Goal: Find specific page/section: Find specific page/section

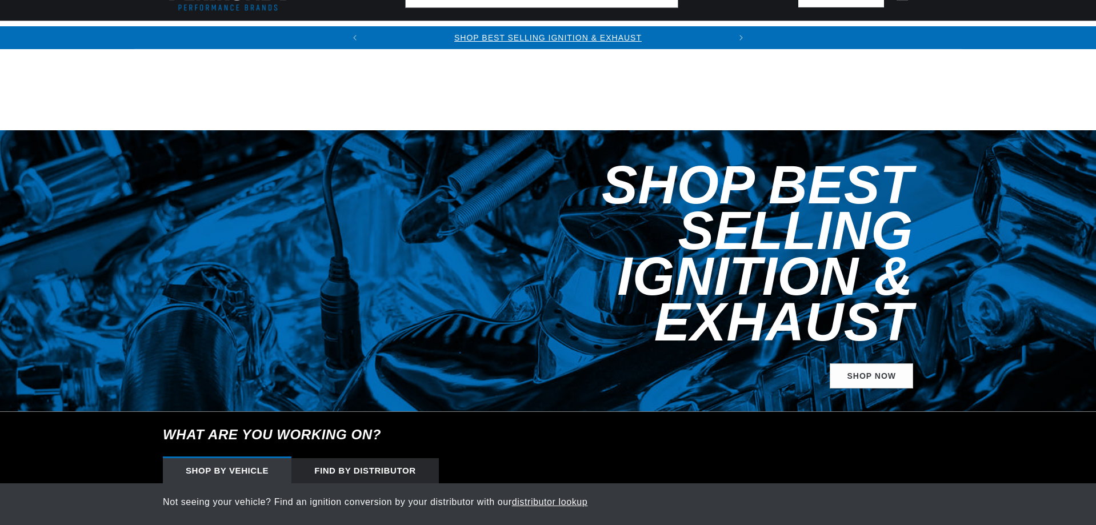
select select "1960"
select select "Rolls-Royce"
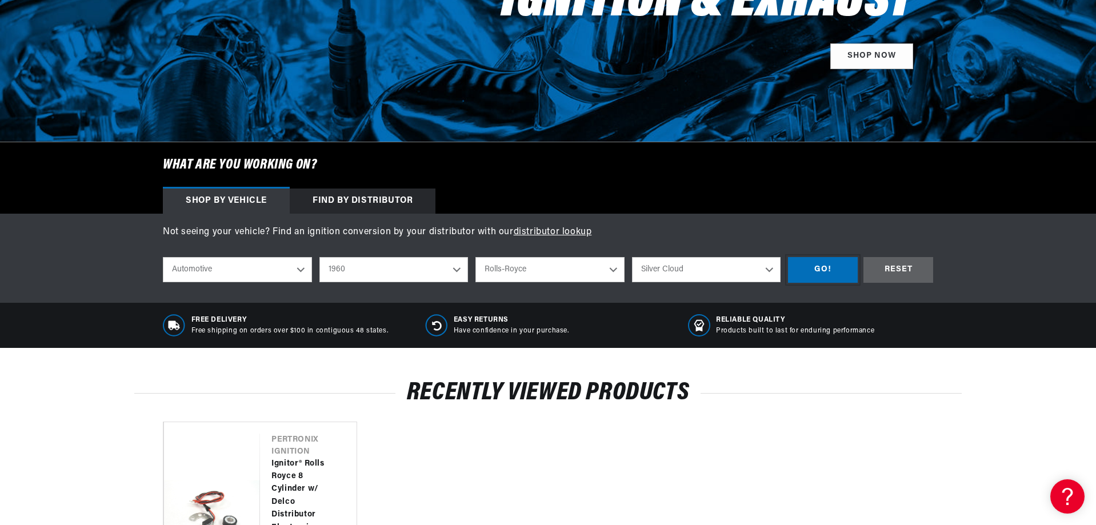
click at [830, 271] on div "GO!" at bounding box center [823, 270] width 70 height 26
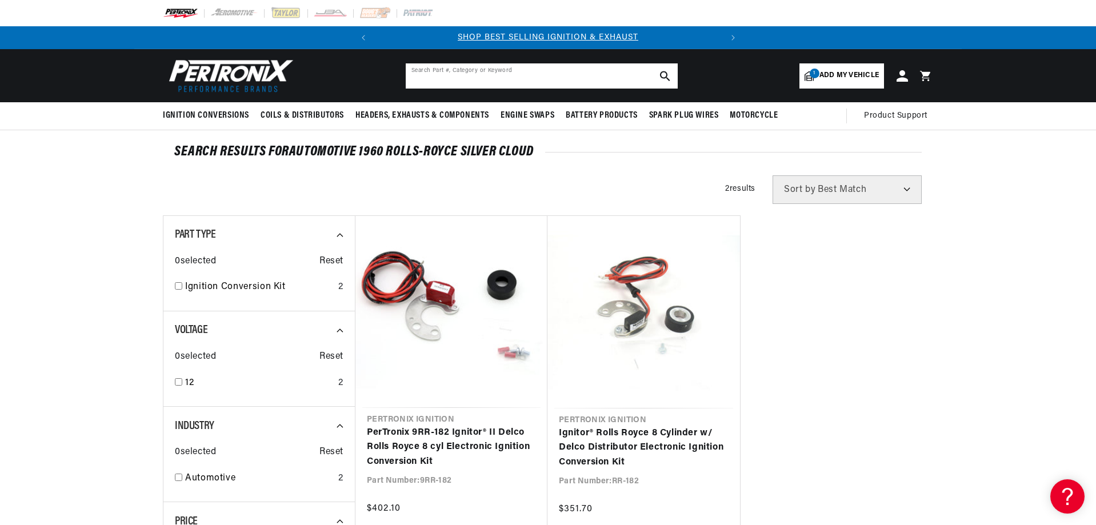
click at [594, 77] on input "text" at bounding box center [542, 75] width 272 height 25
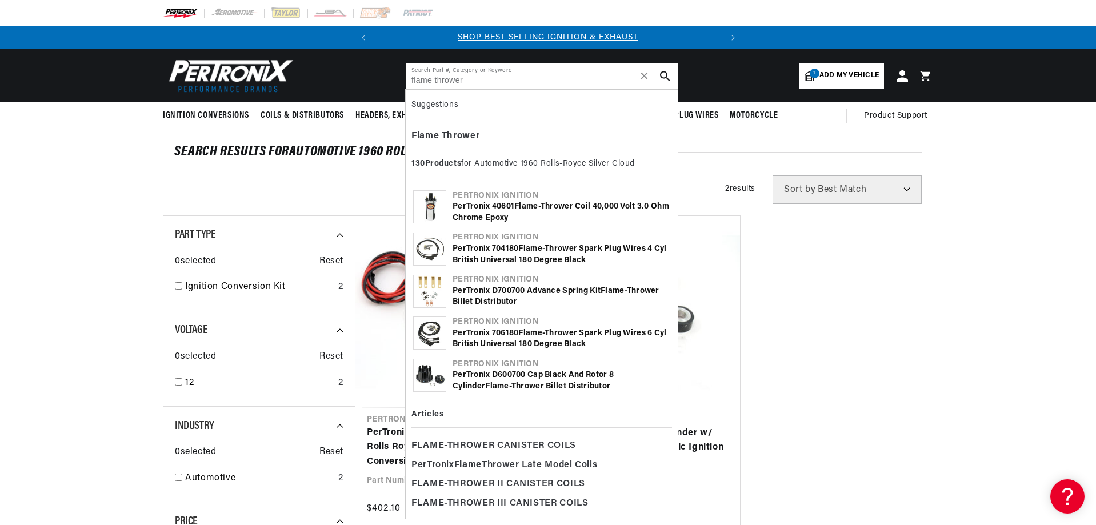
type input "flame thrower"
